Goal: Transaction & Acquisition: Purchase product/service

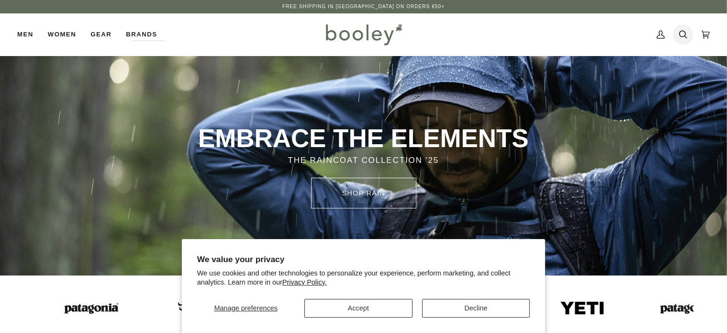
drag, startPoint x: 0, startPoint y: 0, endPoint x: 681, endPoint y: 34, distance: 681.8
click at [681, 34] on icon at bounding box center [683, 34] width 8 height 14
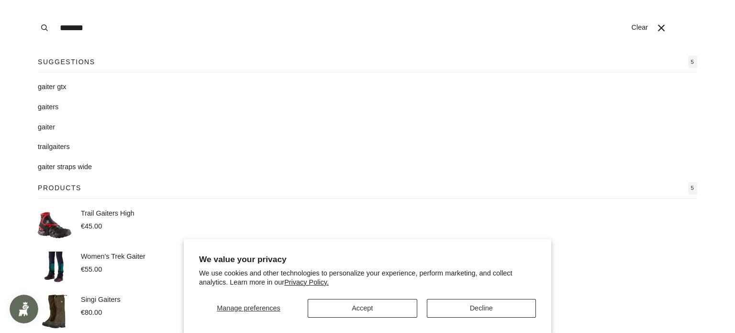
type input "*******"
click at [34, 0] on button "Search" at bounding box center [44, 28] width 21 height 56
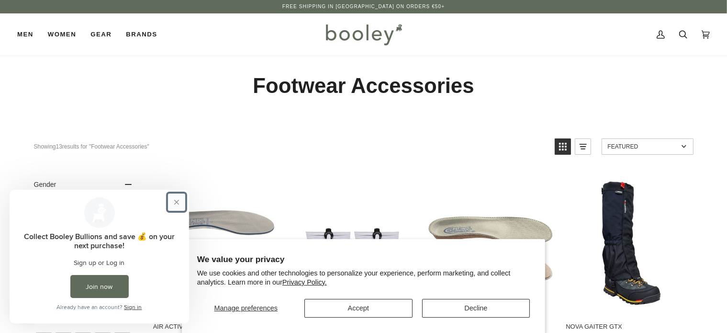
click at [176, 199] on button "Close prompt" at bounding box center [176, 201] width 17 height 17
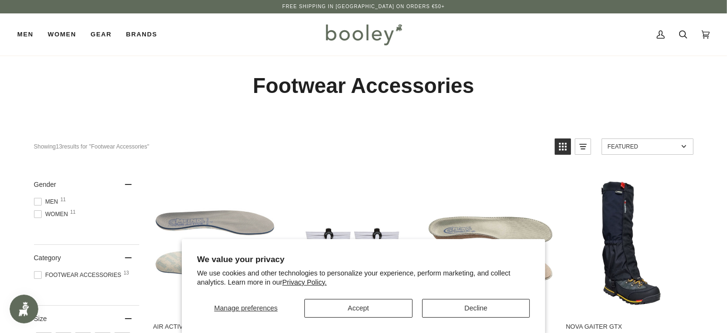
scroll to position [96, 0]
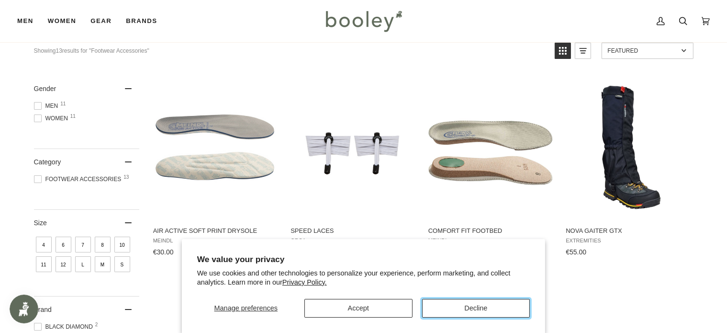
click at [471, 307] on button "Decline" at bounding box center [476, 308] width 108 height 19
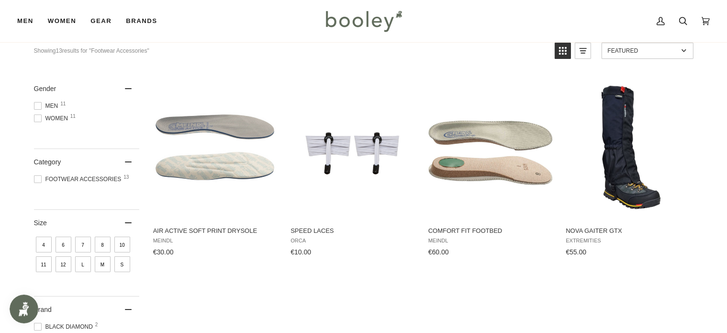
scroll to position [0, 0]
